Goal: Information Seeking & Learning: Compare options

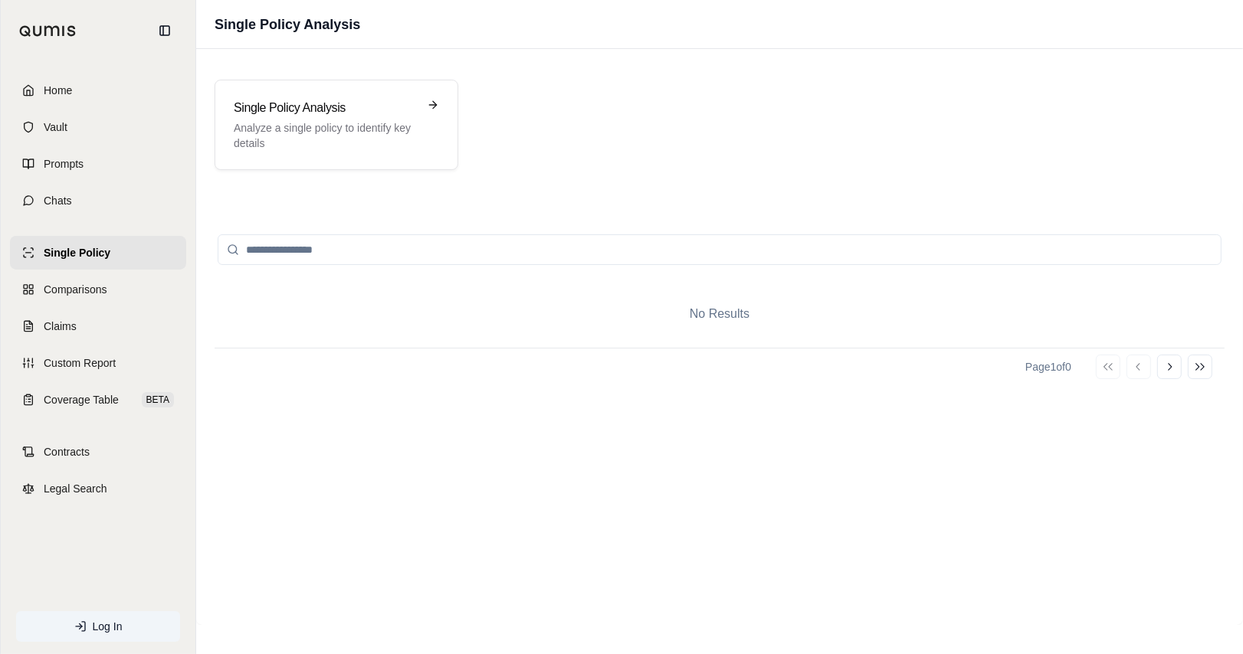
click at [260, 205] on div "No Results Page 1 of 0 Go to first page Go to previous page Go to next page Go …" at bounding box center [719, 413] width 1047 height 424
click at [71, 93] on span "Home" at bounding box center [58, 90] width 28 height 15
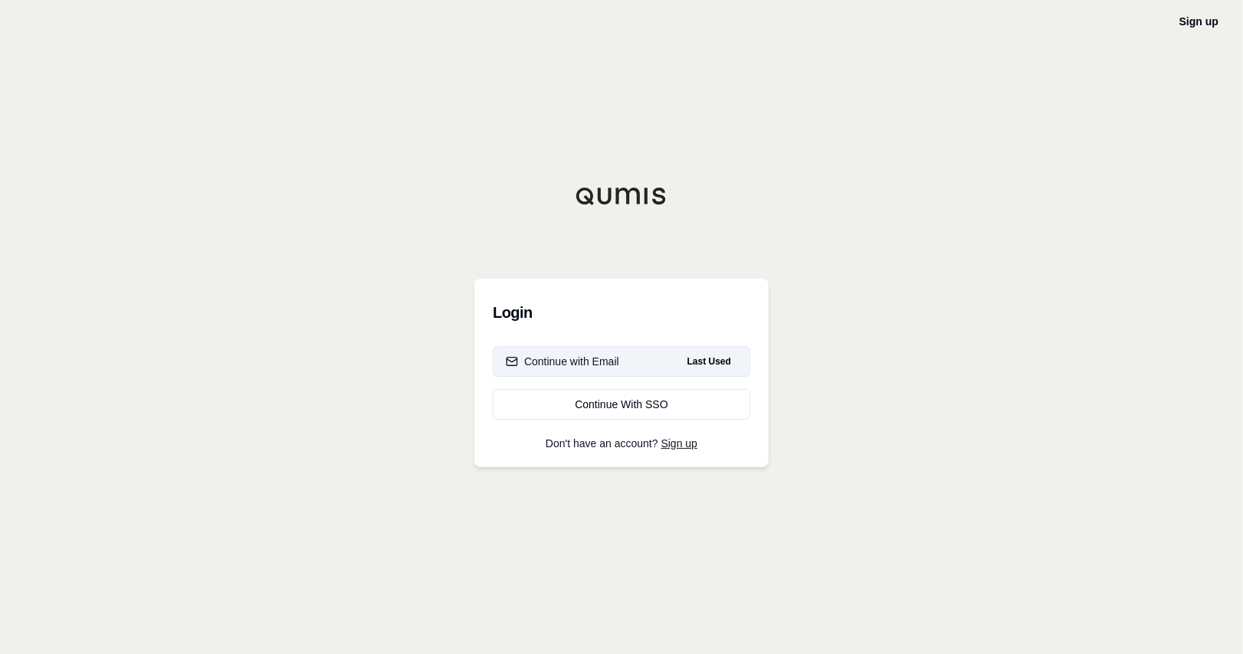
click at [624, 361] on button "Continue with Email Last Used" at bounding box center [621, 361] width 257 height 31
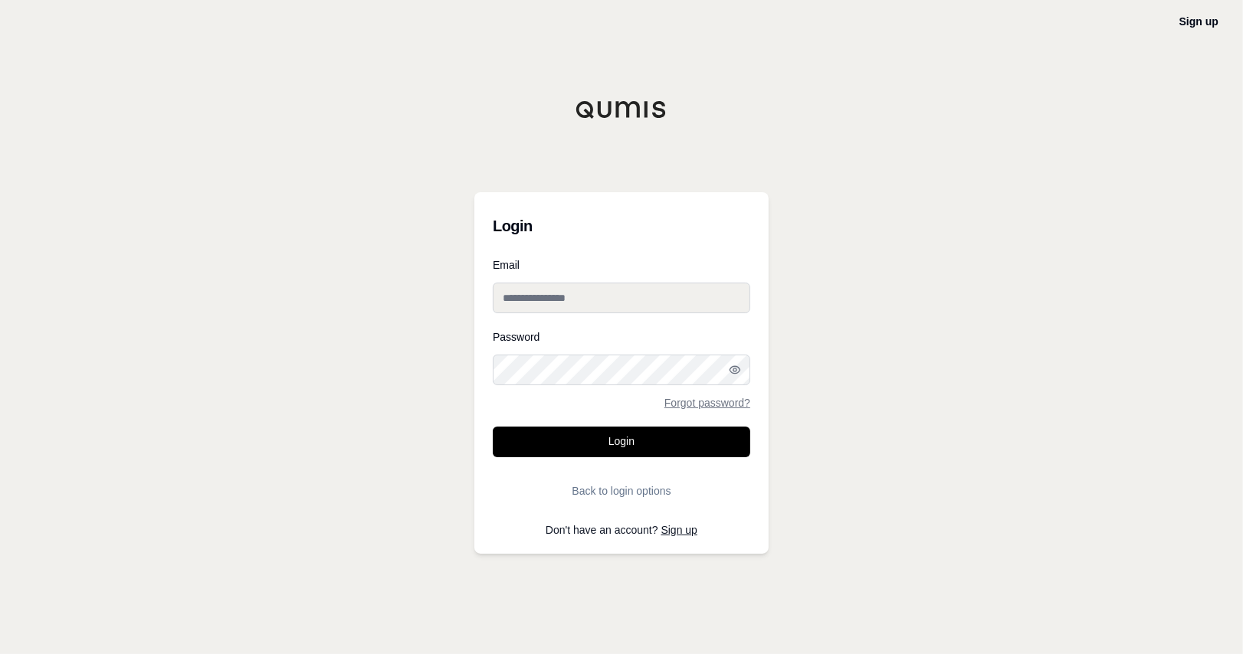
type input "**********"
click at [566, 292] on input "**********" at bounding box center [621, 298] width 257 height 31
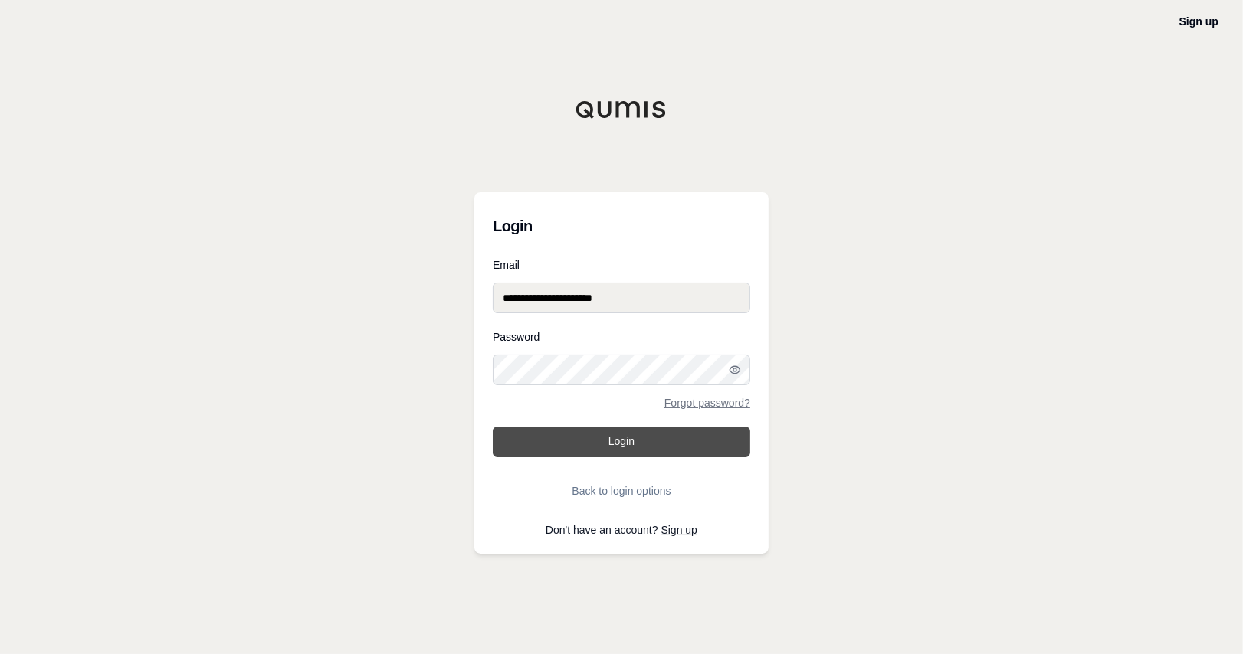
click at [622, 452] on button "Login" at bounding box center [621, 442] width 257 height 31
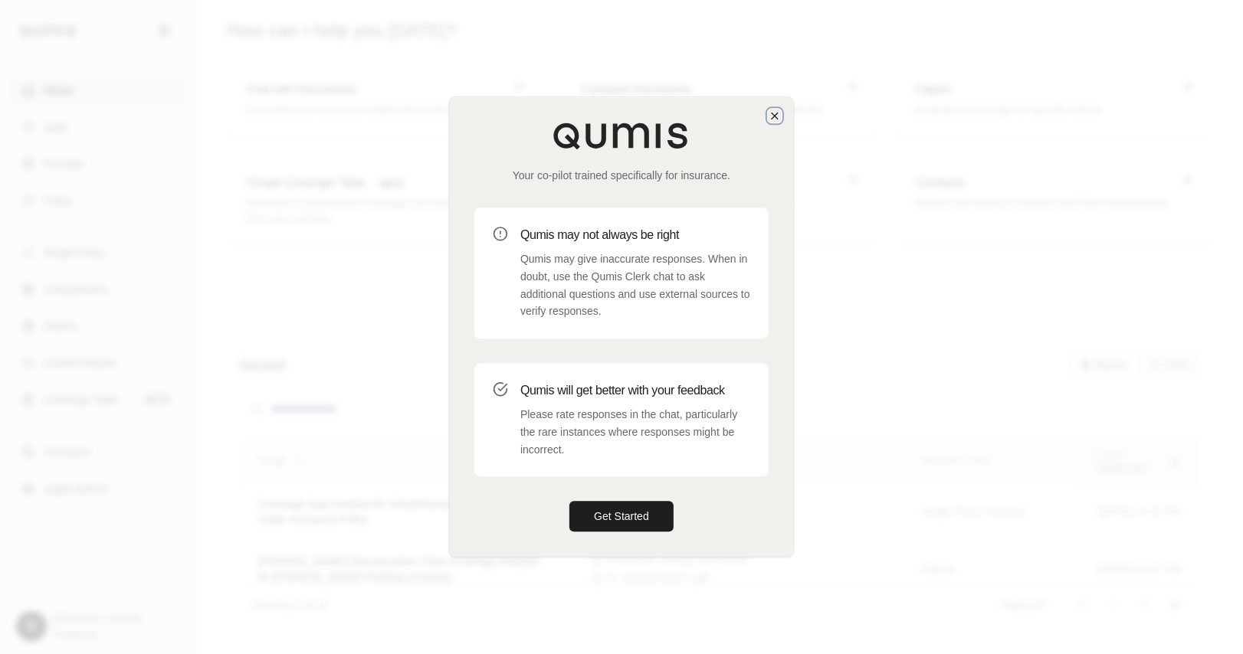
click at [772, 114] on icon "button" at bounding box center [775, 116] width 12 height 12
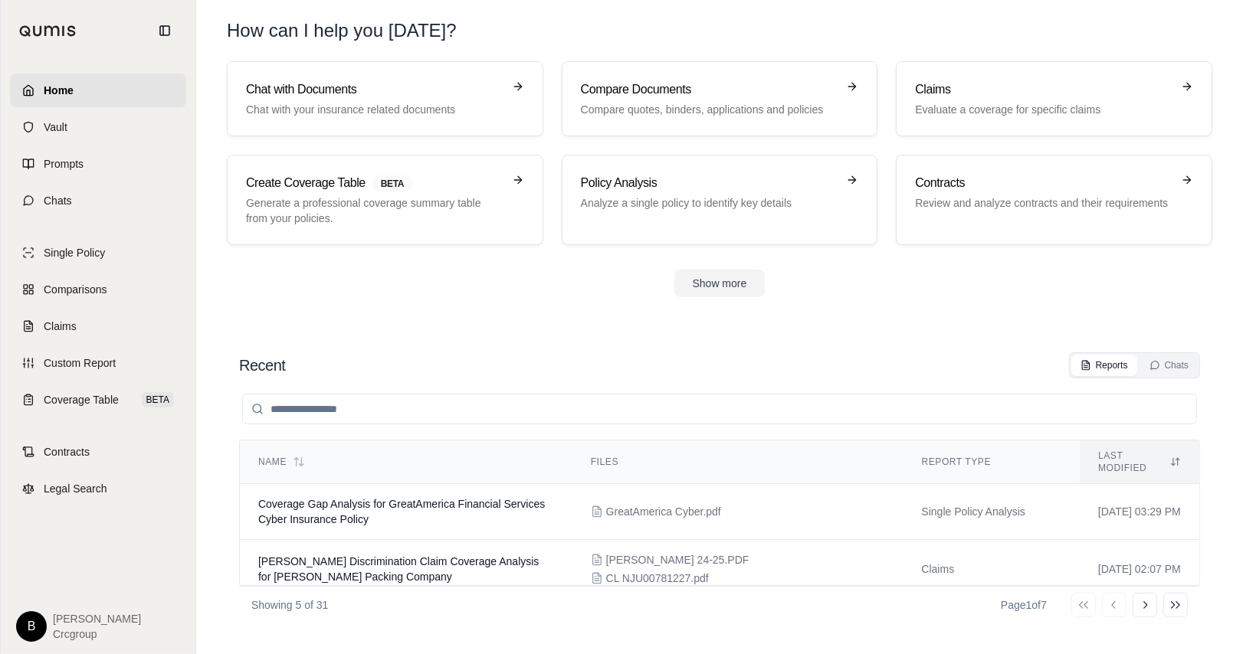
click at [412, 330] on section "Recent Reports Chats Name Files Report Type Last modified Coverage Gap Analysis…" at bounding box center [719, 488] width 1034 height 333
click at [731, 278] on button "Show more" at bounding box center [719, 284] width 91 height 28
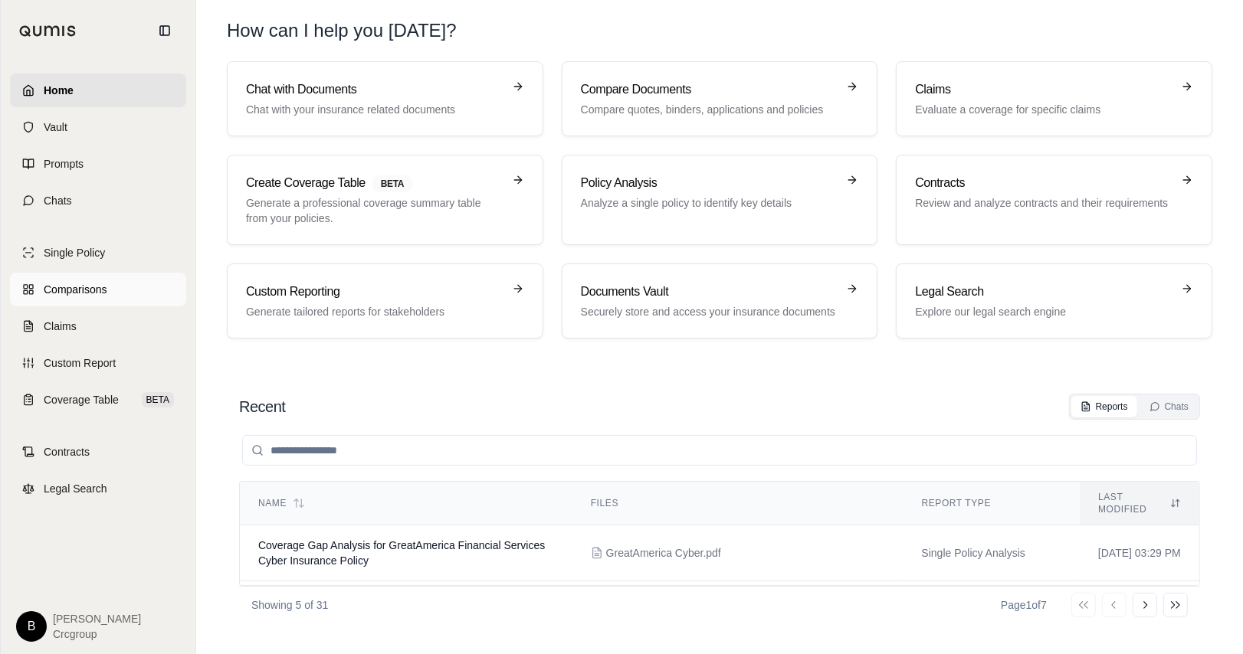
click at [83, 292] on span "Comparisons" at bounding box center [75, 289] width 63 height 15
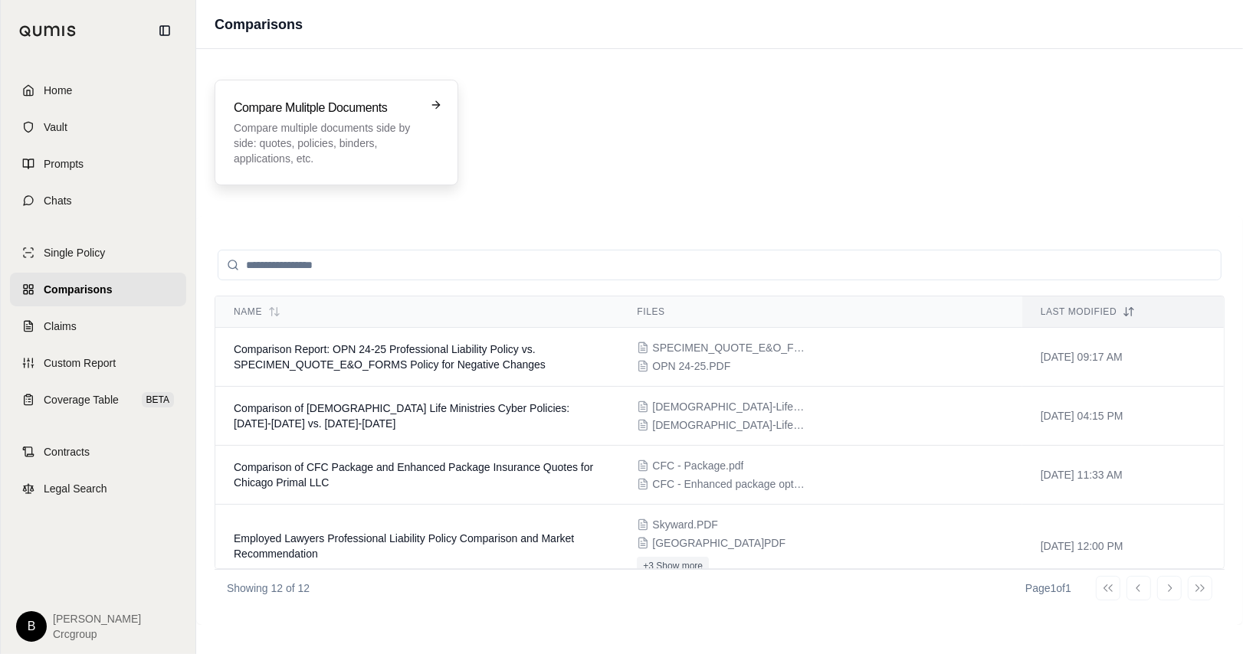
click at [366, 127] on p "Compare multiple documents side by side: quotes, policies, binders, application…" at bounding box center [326, 143] width 184 height 46
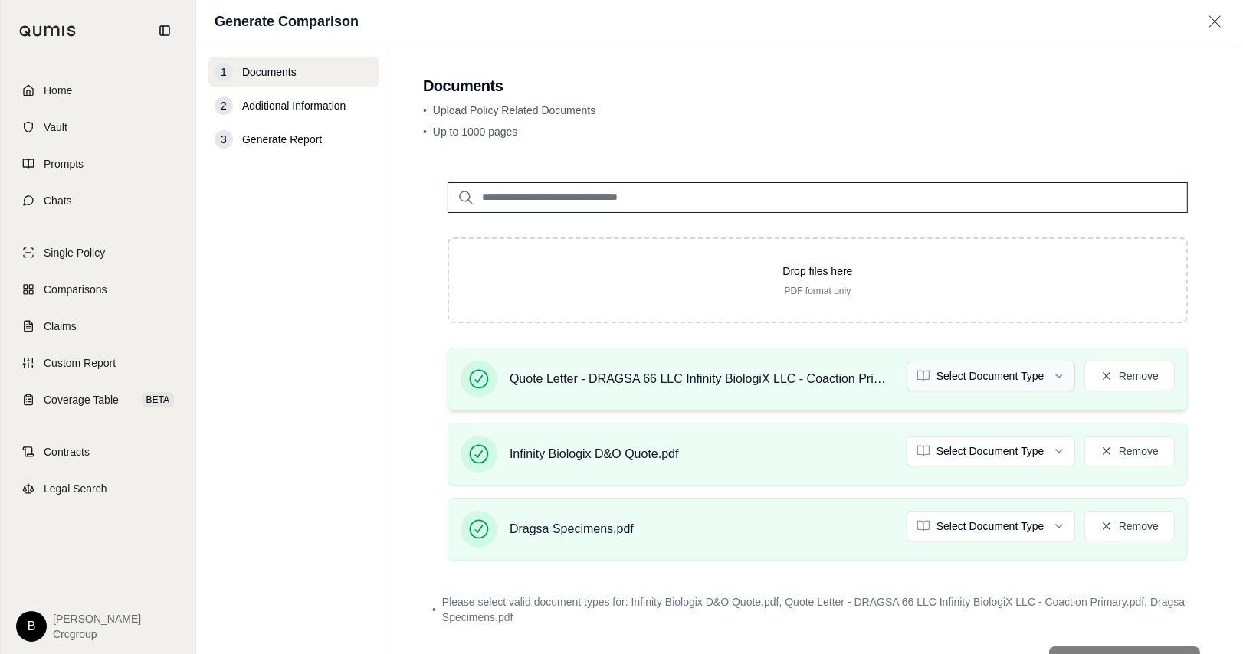
click at [980, 379] on html "Home Vault Prompts Chats Single Policy Comparisons Claims Custom Report Coverag…" at bounding box center [621, 327] width 1243 height 654
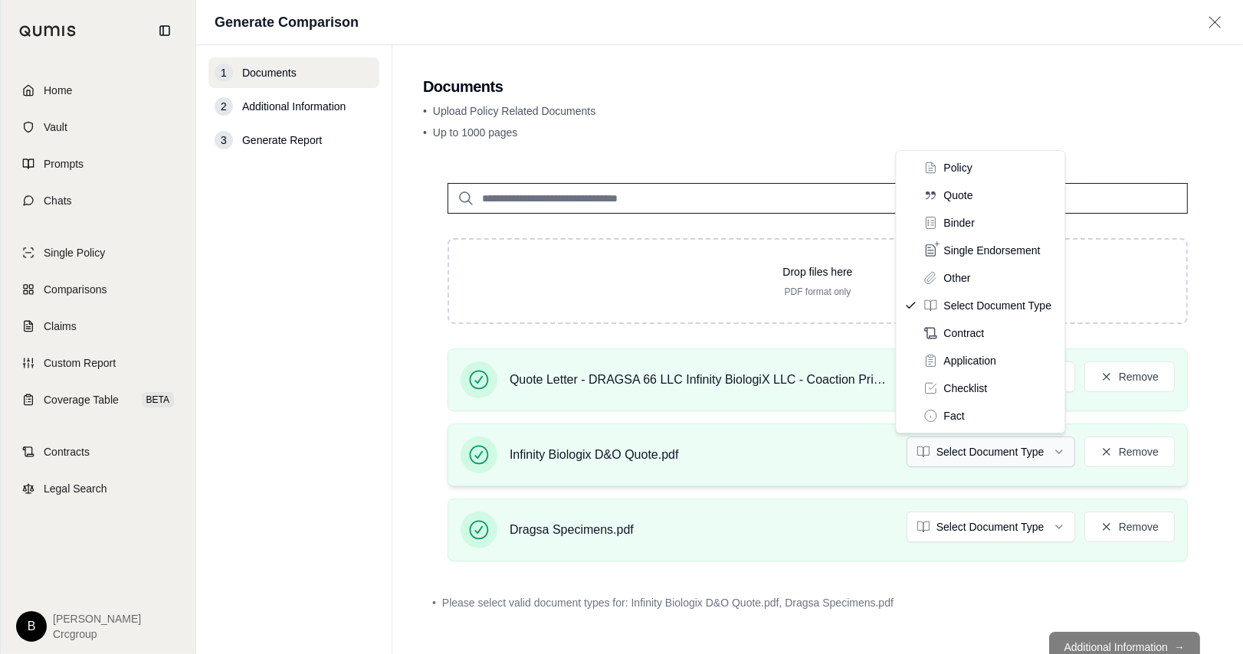
click at [980, 444] on html "Document type updated successfully Home Vault Prompts Chats Single Policy Compa…" at bounding box center [621, 327] width 1243 height 654
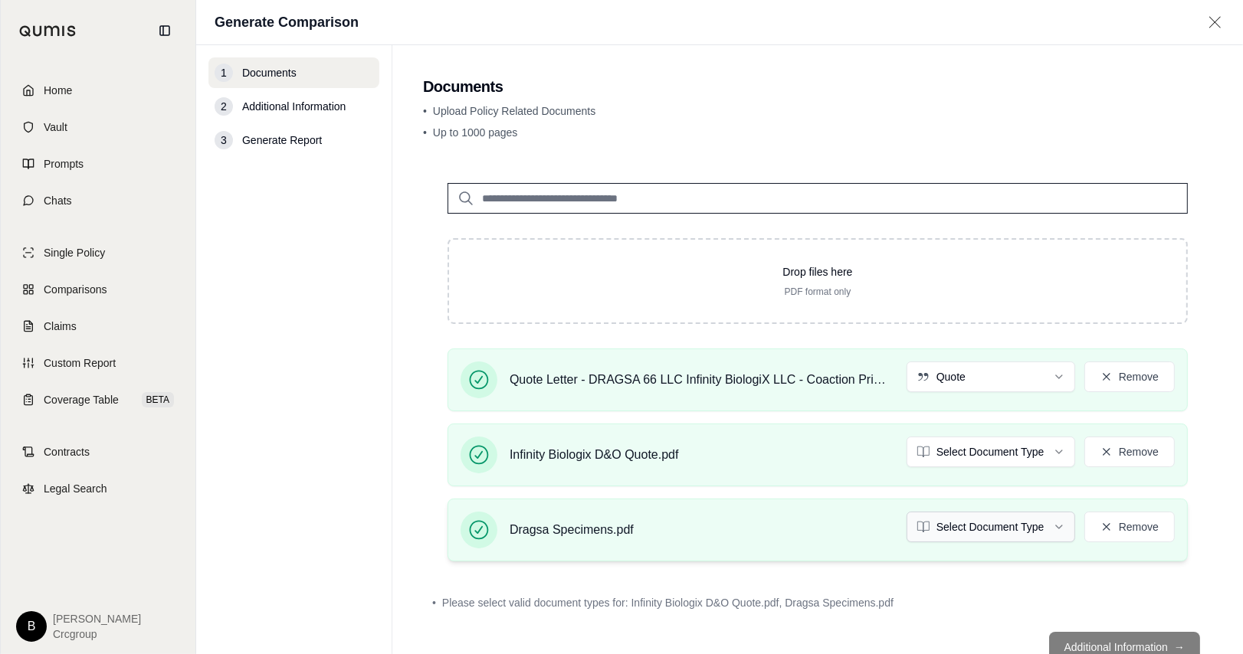
click at [970, 519] on html "Home Vault Prompts Chats Single Policy Comparisons Claims Custom Report Coverag…" at bounding box center [621, 327] width 1243 height 654
click at [980, 453] on html "Home Vault Prompts Chats Single Policy Comparisons Claims Custom Report Coverag…" at bounding box center [621, 327] width 1243 height 654
click at [980, 206] on main "Documents • Upload Policy Related Documents • Up to 1000 pages Drop files here …" at bounding box center [817, 349] width 851 height 609
click at [980, 382] on button "Remove" at bounding box center [1129, 377] width 90 height 31
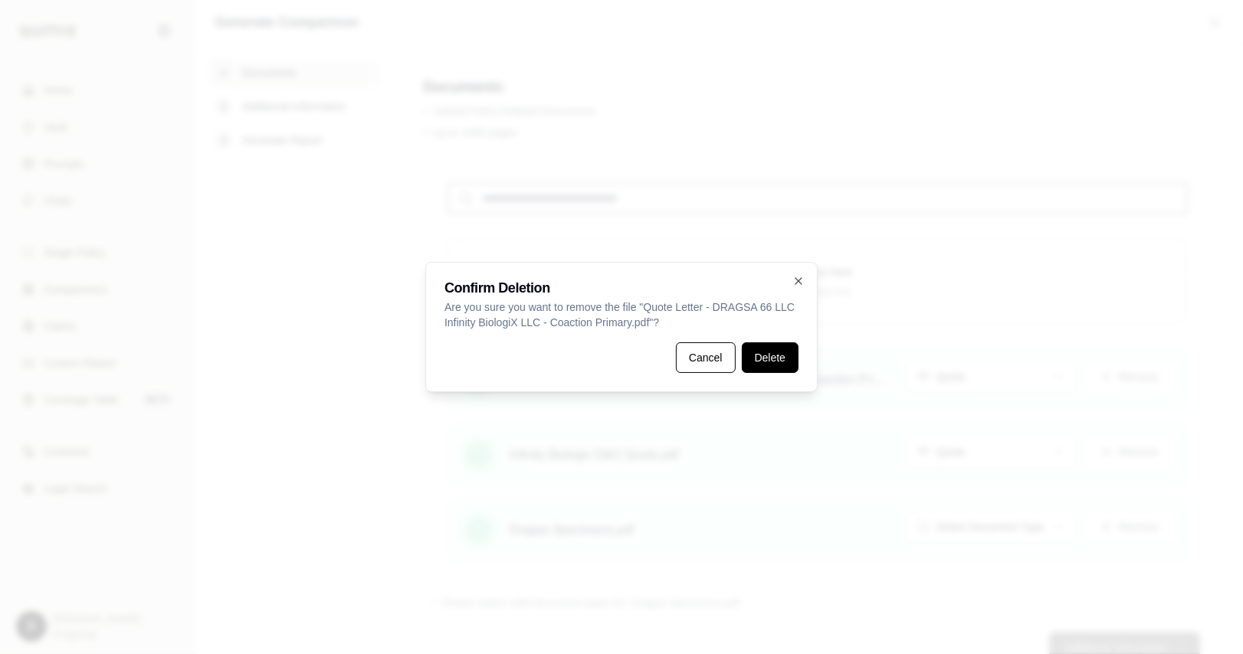
click at [785, 364] on button "Delete" at bounding box center [770, 358] width 57 height 31
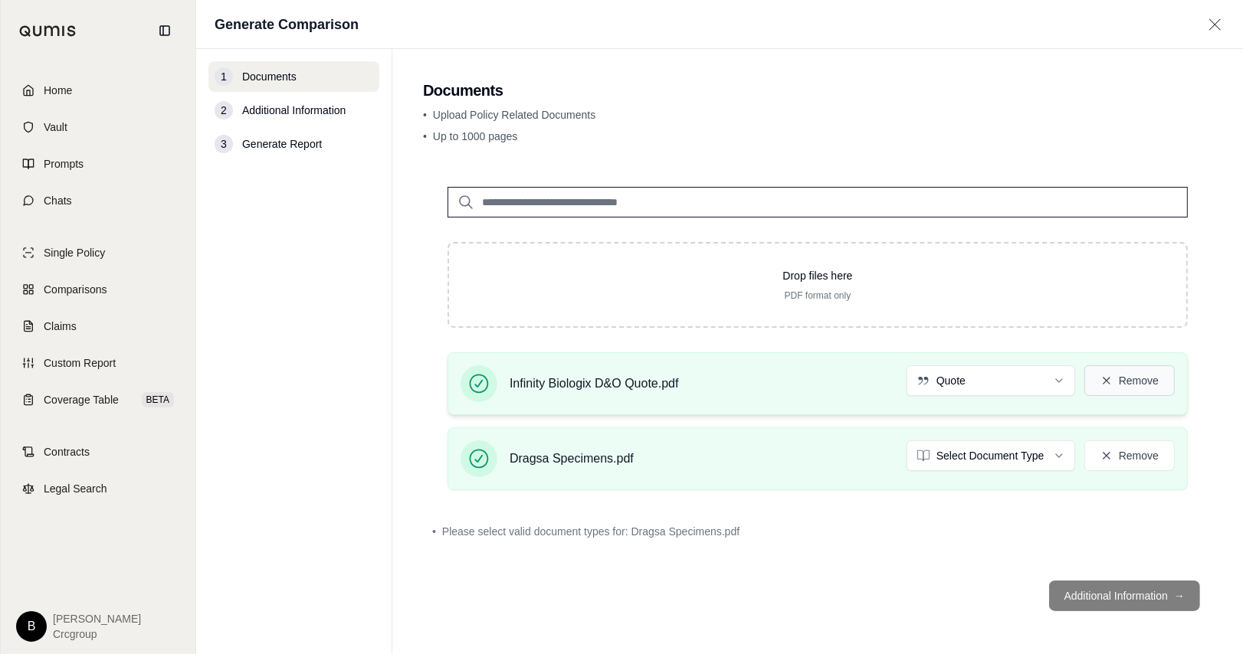
click at [980, 375] on icon at bounding box center [1106, 381] width 12 height 12
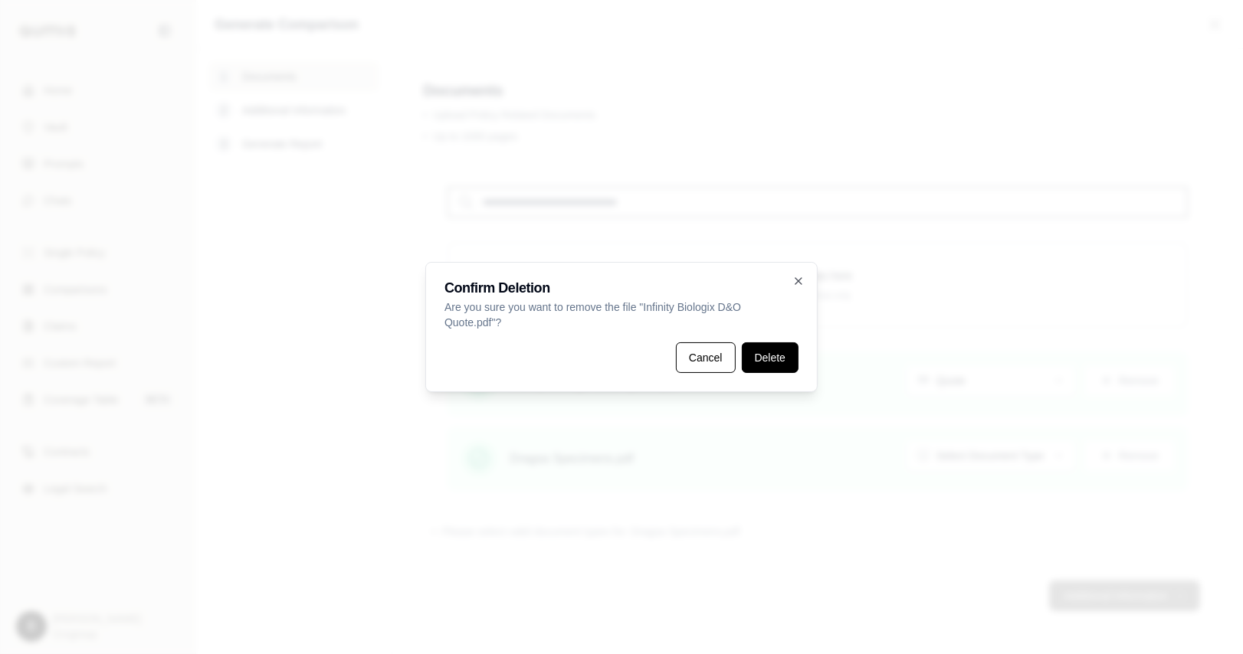
click at [774, 355] on button "Delete" at bounding box center [770, 358] width 57 height 31
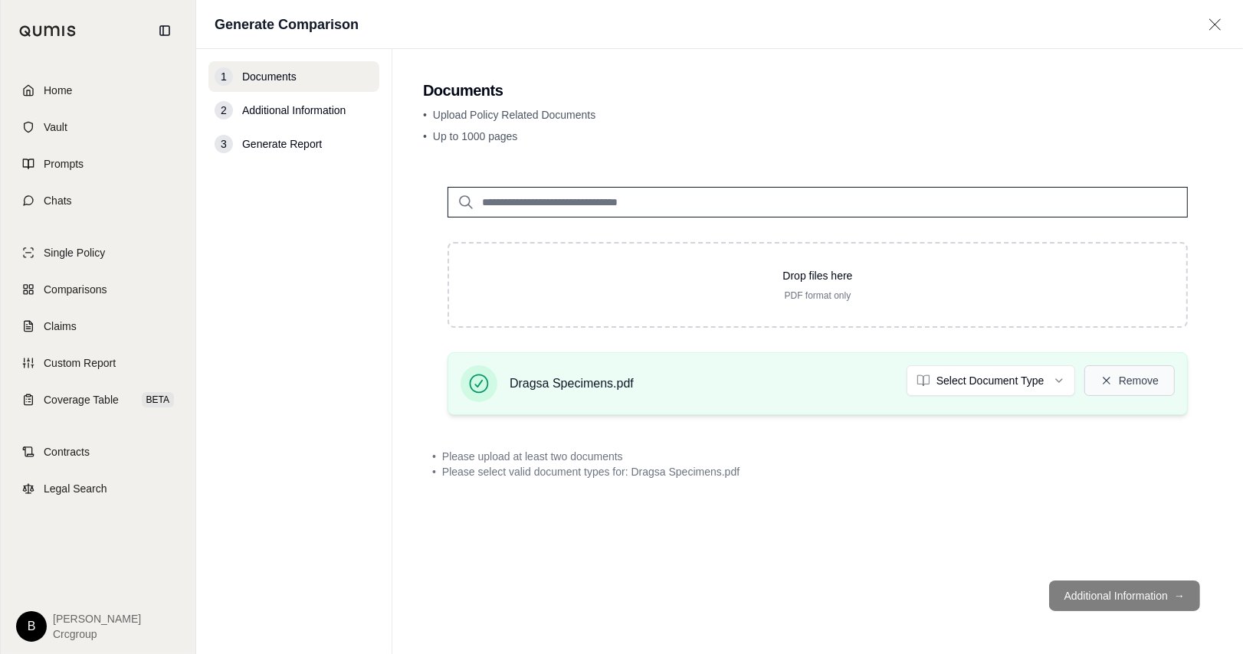
click at [980, 372] on button "Remove" at bounding box center [1129, 380] width 90 height 31
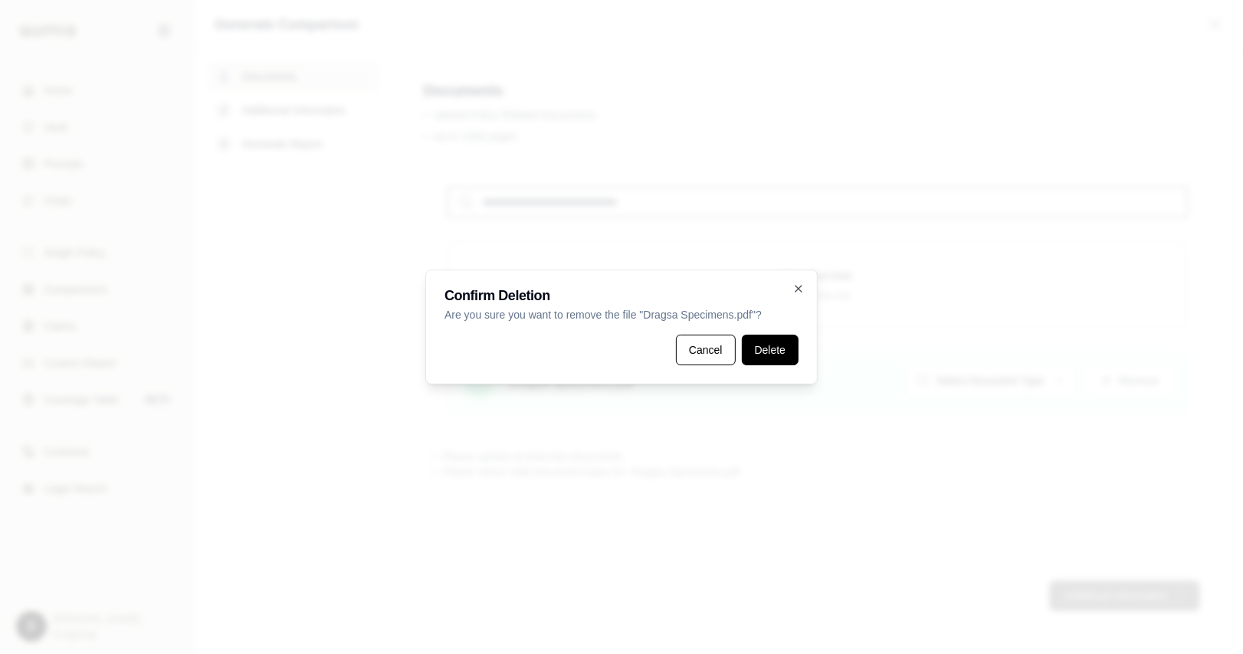
click at [785, 359] on button "Delete" at bounding box center [770, 350] width 57 height 31
